Goal: Transaction & Acquisition: Purchase product/service

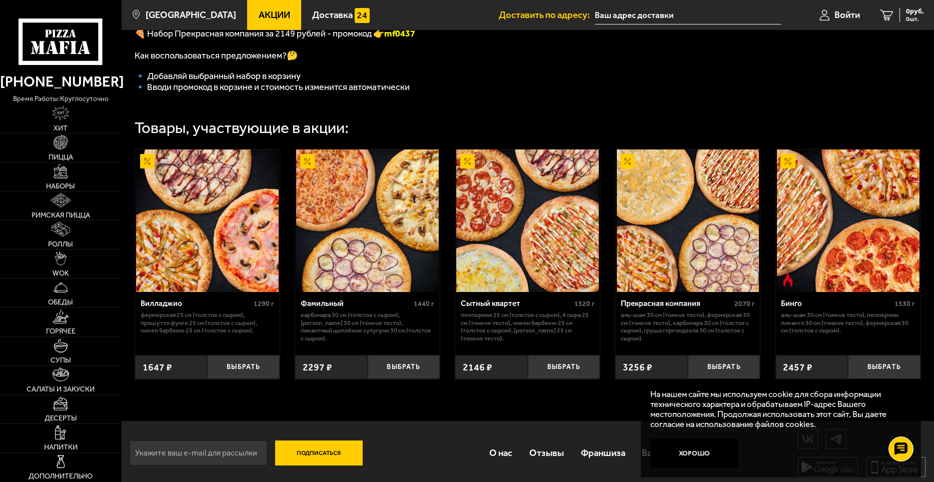
scroll to position [300, 0]
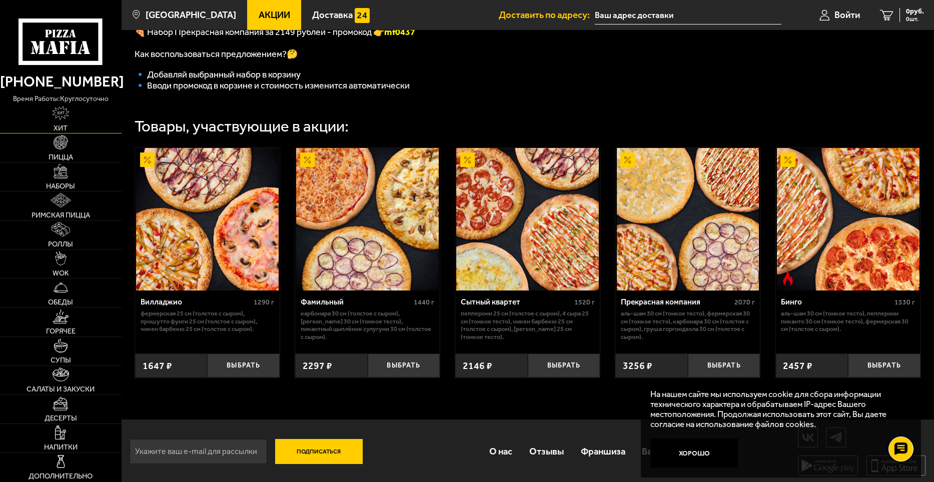
click at [63, 126] on span "Хит" at bounding box center [61, 128] width 14 height 7
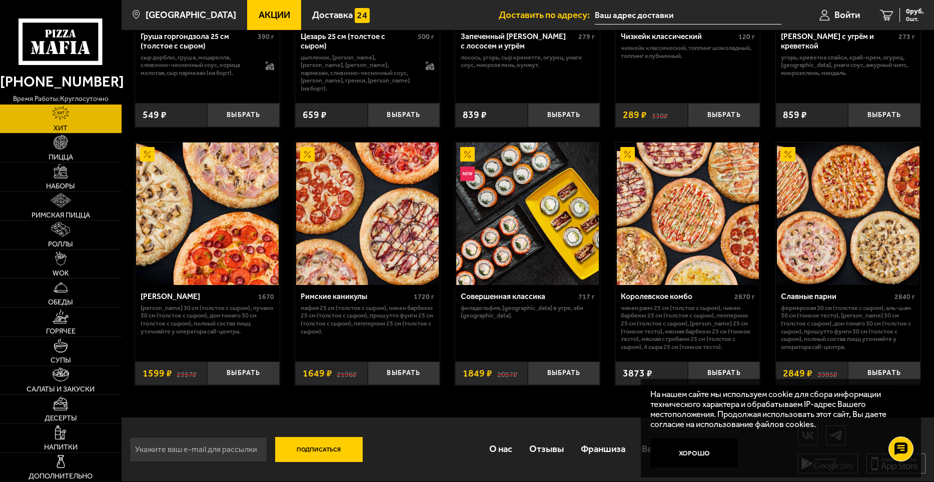
scroll to position [474, 0]
click at [63, 158] on span "Пицца" at bounding box center [61, 157] width 25 height 7
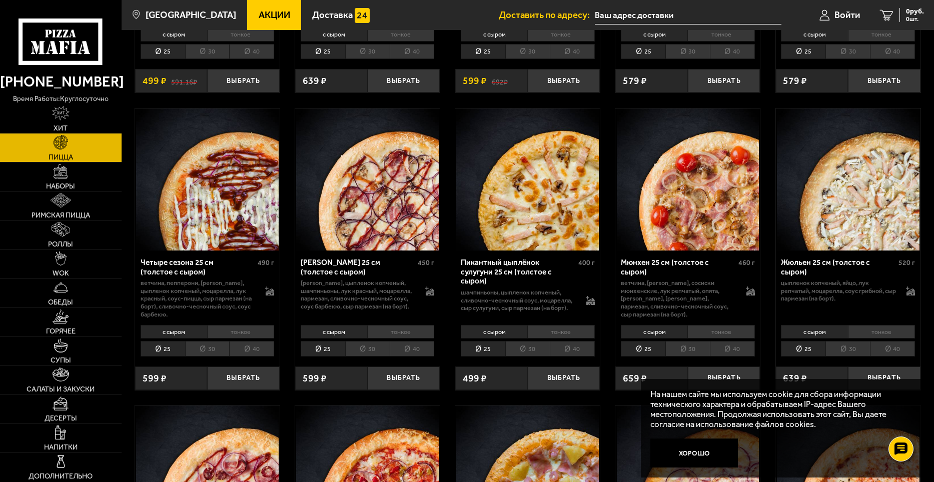
scroll to position [1501, 0]
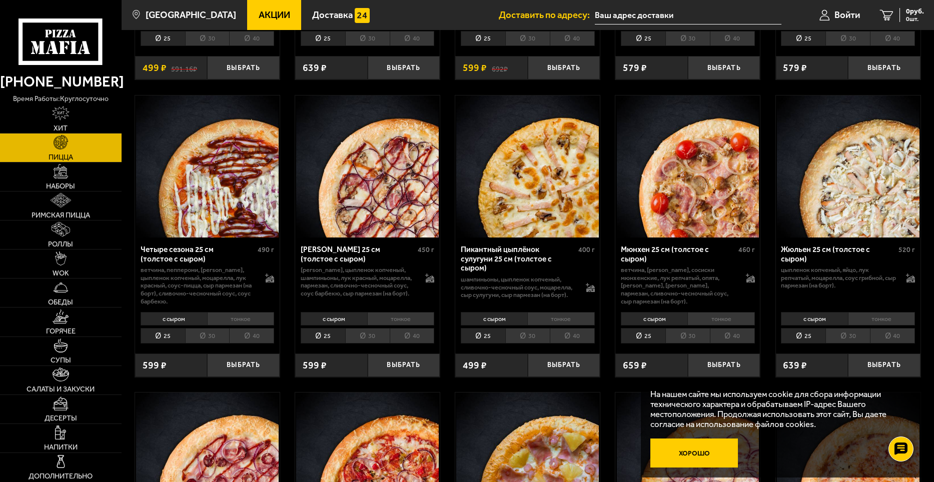
click at [692, 453] on button "Хорошо" at bounding box center [695, 453] width 88 height 29
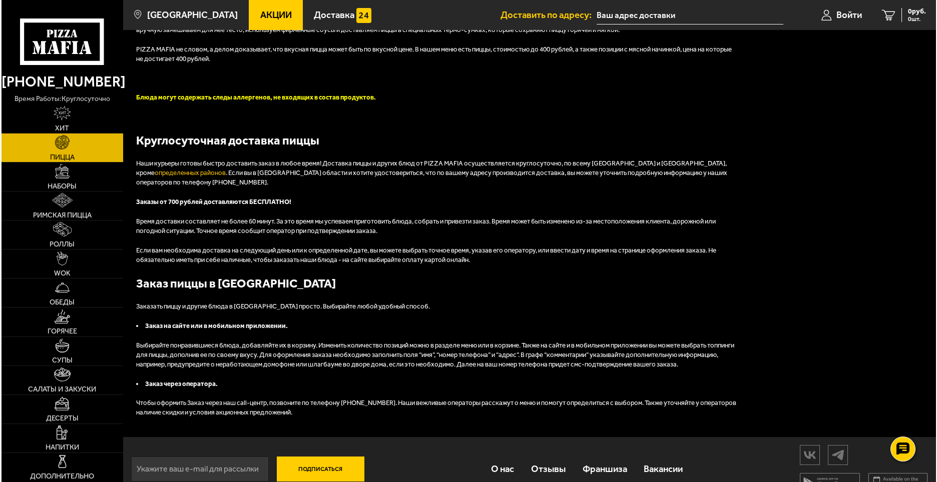
scroll to position [2539, 0]
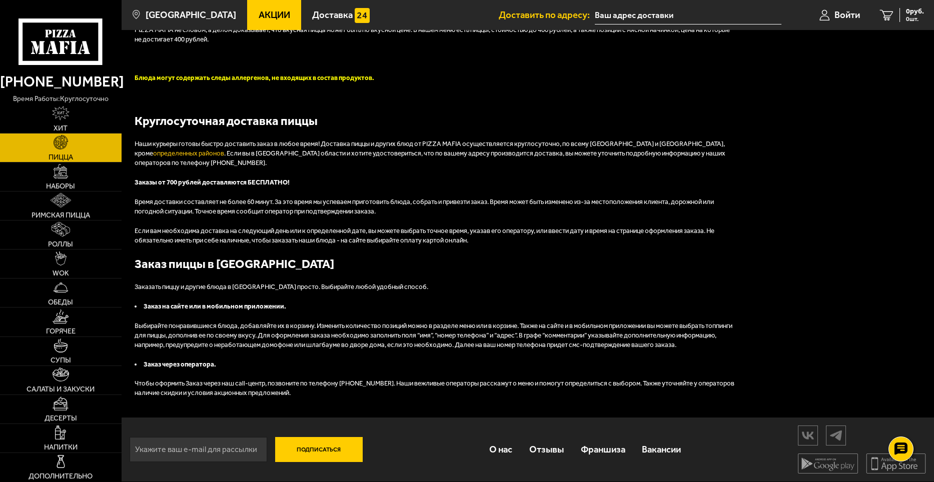
click at [309, 458] on button "Подписаться" at bounding box center [319, 449] width 88 height 25
type input "[EMAIL_ADDRESS][DOMAIN_NAME]"
click at [320, 453] on button "Подписаться" at bounding box center [319, 449] width 88 height 25
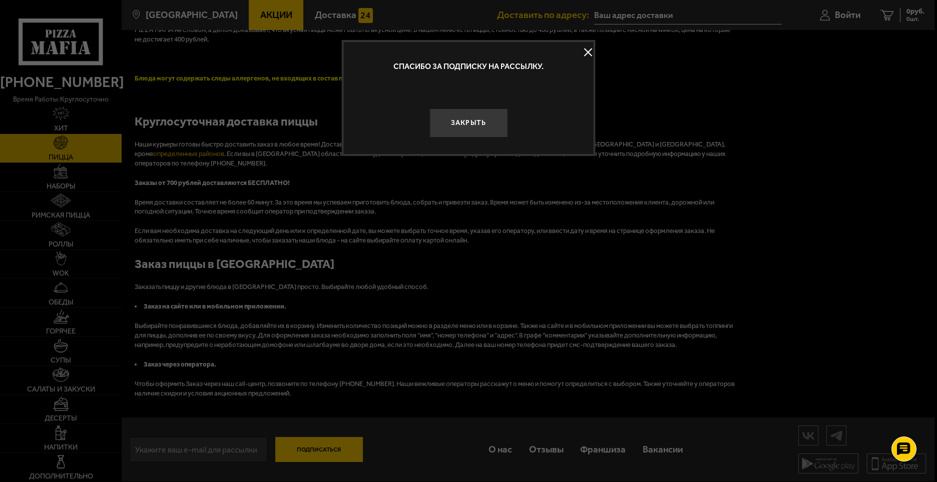
drag, startPoint x: 475, startPoint y: 120, endPoint x: 485, endPoint y: 354, distance: 234.4
click at [589, 50] on button at bounding box center [588, 52] width 15 height 15
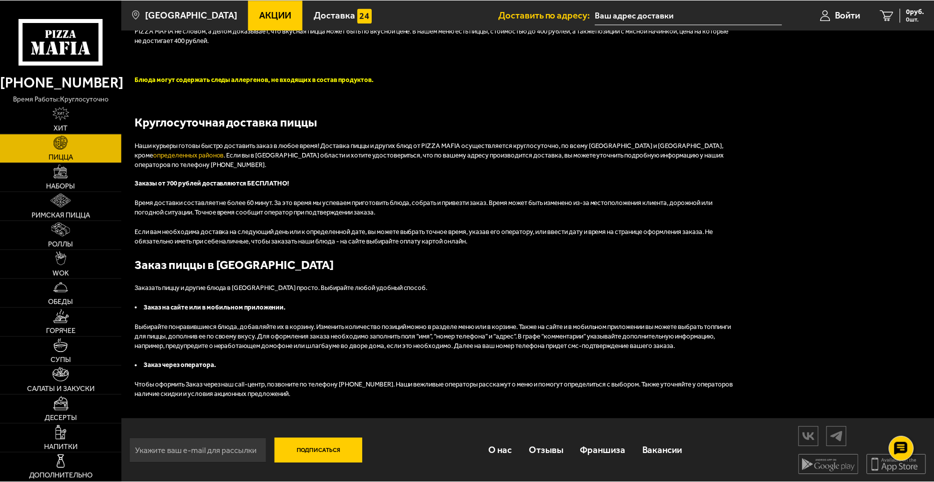
scroll to position [2532, 0]
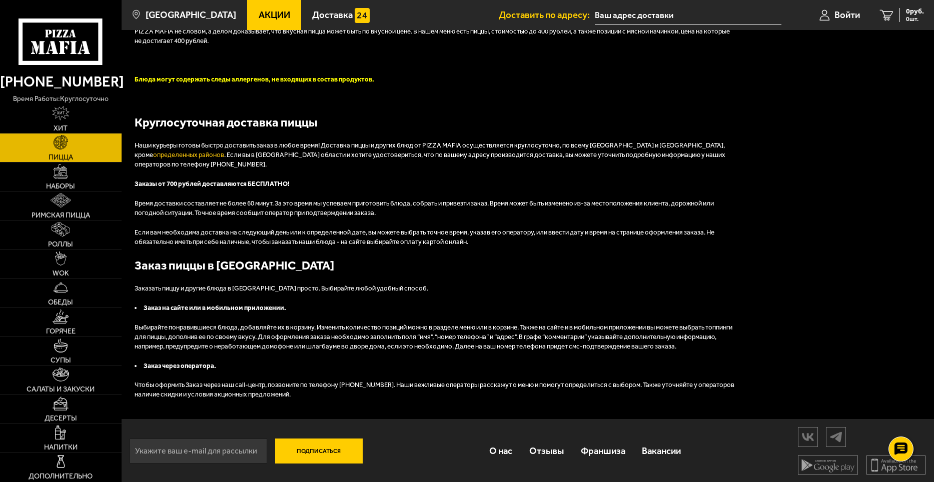
click at [347, 460] on button "Подписаться" at bounding box center [319, 451] width 88 height 25
click at [426, 445] on div "Подписаться О нас Отзывы Франшиза Вакансии Мы в соцсетях Скачивайте мобильные п…" at bounding box center [528, 451] width 813 height 64
click at [199, 457] on input "email" at bounding box center [199, 451] width 138 height 25
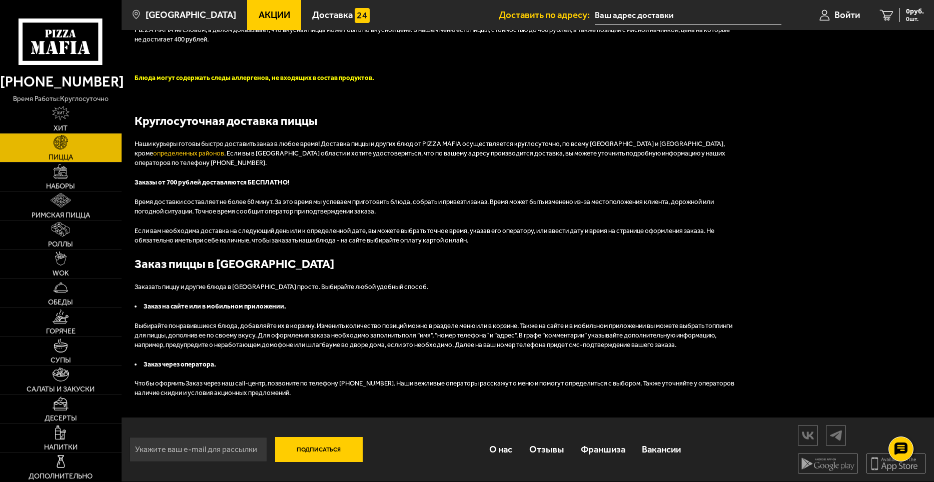
scroll to position [2539, 0]
click at [30, 217] on link "Римская пицца" at bounding box center [61, 206] width 122 height 29
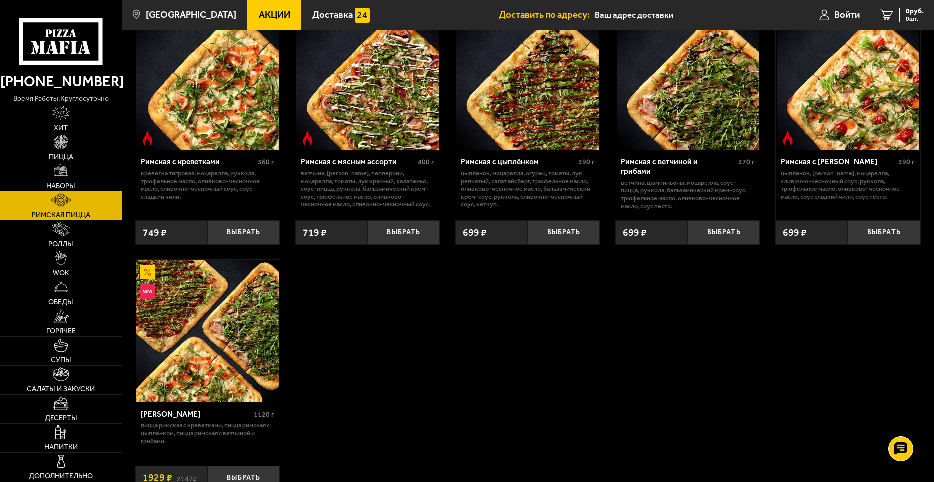
scroll to position [100, 0]
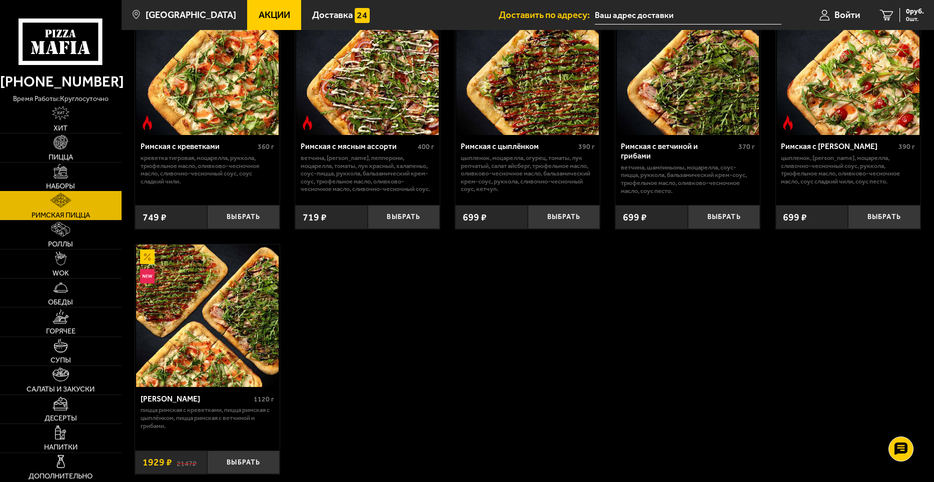
click at [58, 176] on img at bounding box center [61, 171] width 15 height 15
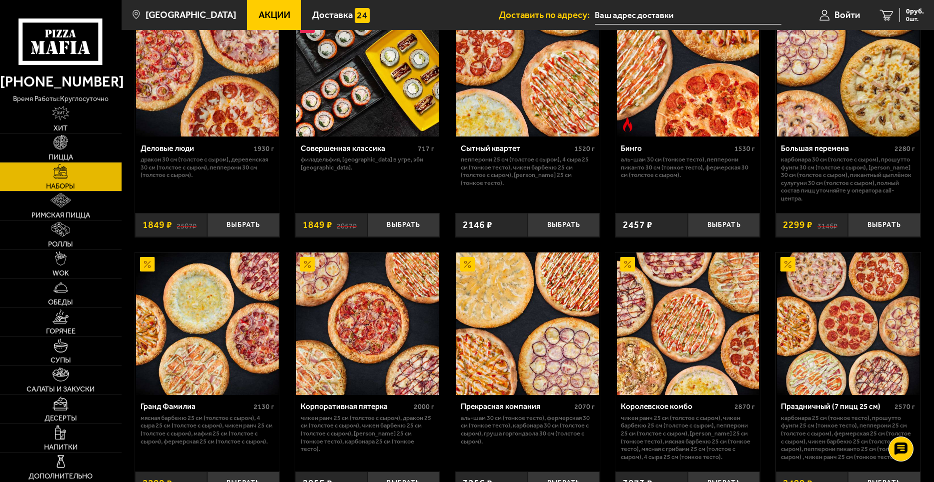
scroll to position [1101, 0]
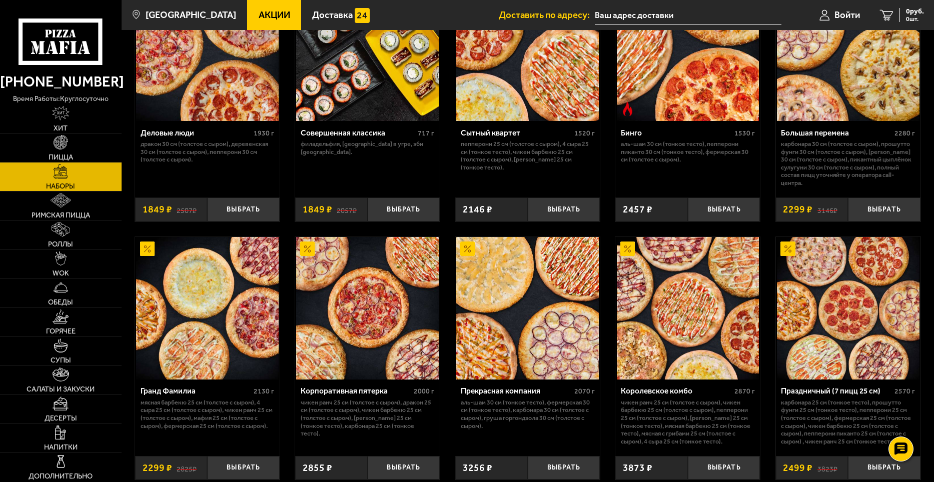
click at [74, 49] on use at bounding box center [74, 48] width 6 height 13
